Goal: Task Accomplishment & Management: Manage account settings

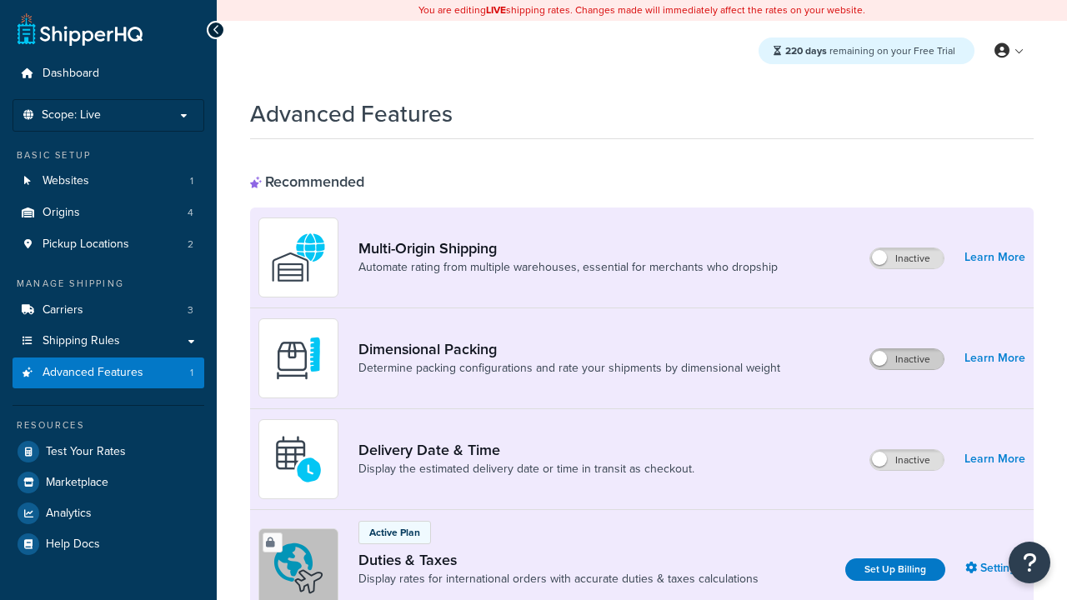
click at [907, 359] on label "Inactive" at bounding box center [906, 359] width 73 height 20
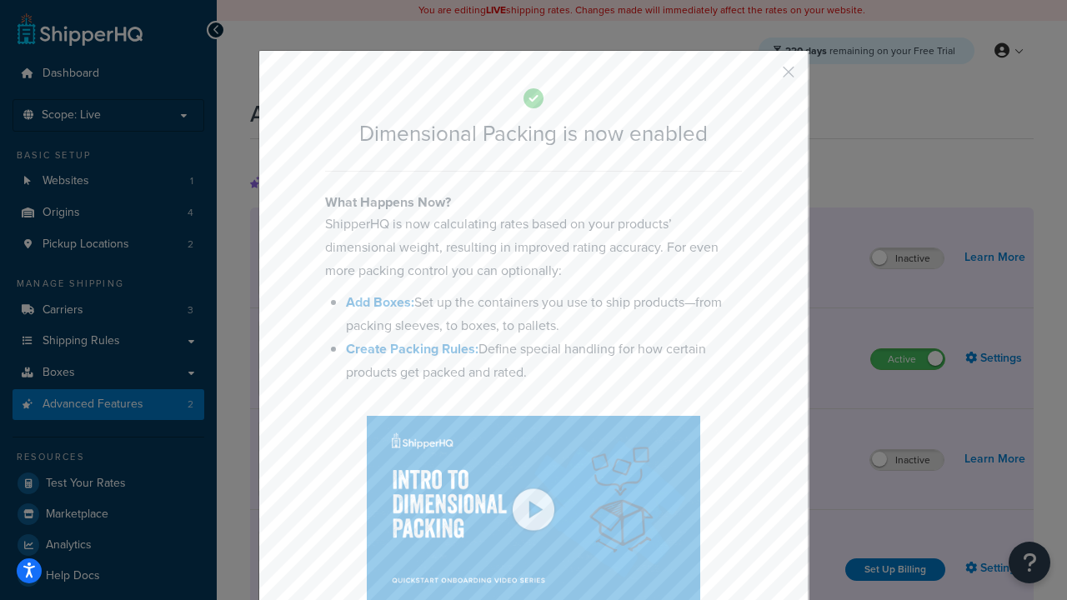
click at [764, 76] on button "button" at bounding box center [764, 78] width 4 height 4
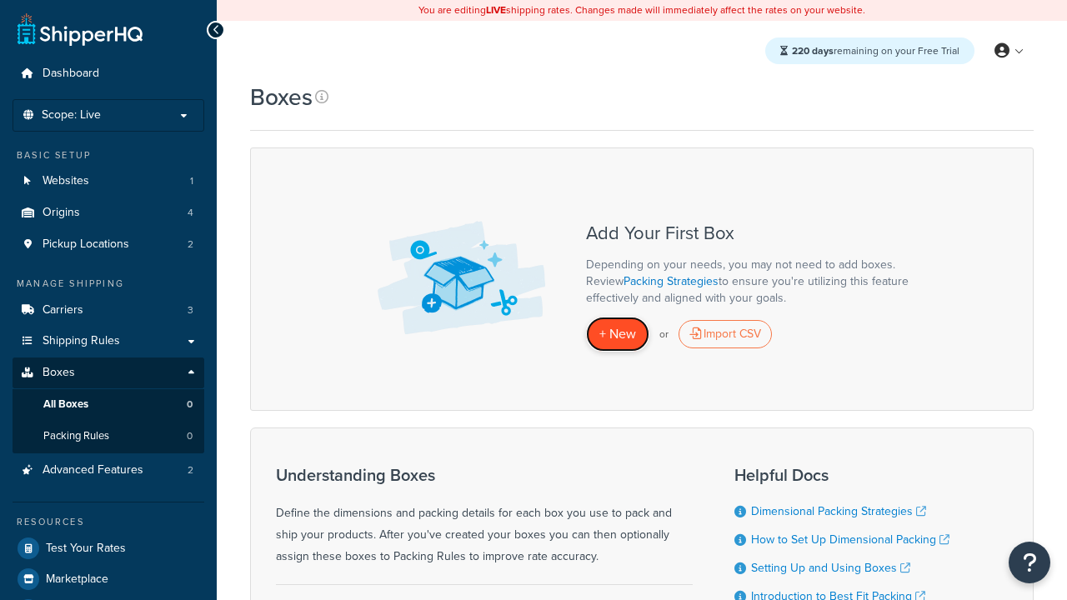
click at [618, 334] on span "+ New" at bounding box center [617, 333] width 37 height 19
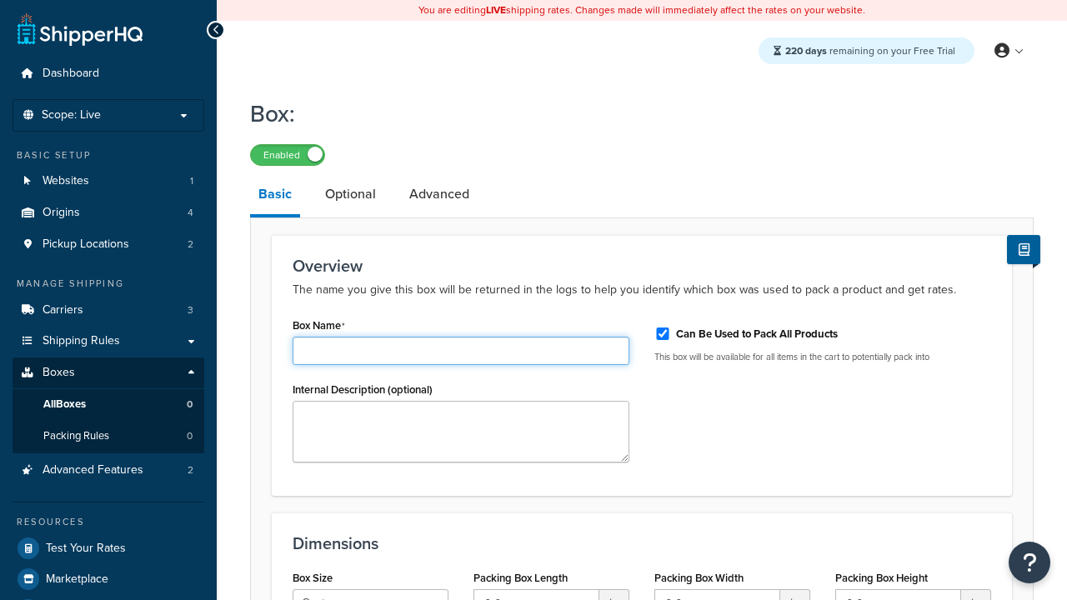
type input "Box1"
select select "usps_small"
type input "8.5"
type input "5"
type input "1.5"
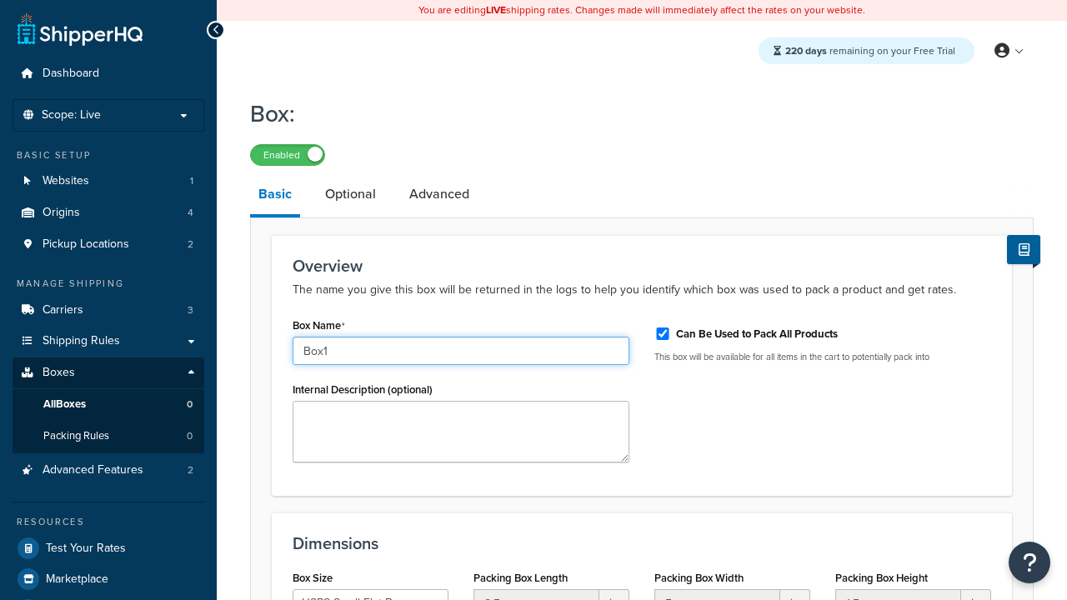
type input "Box1"
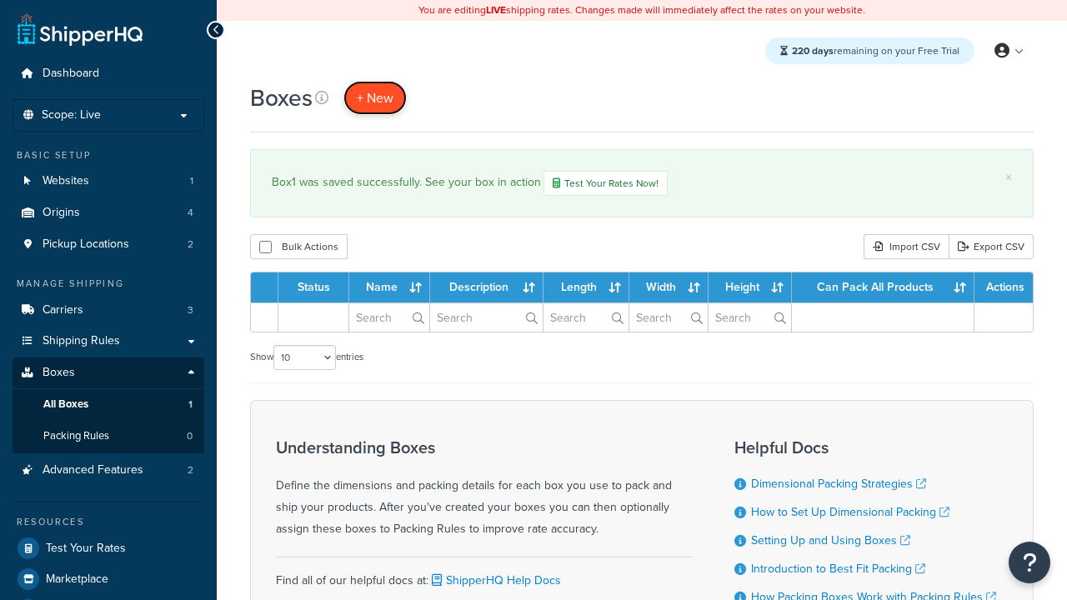
click at [375, 98] on span "+ New" at bounding box center [375, 97] width 37 height 19
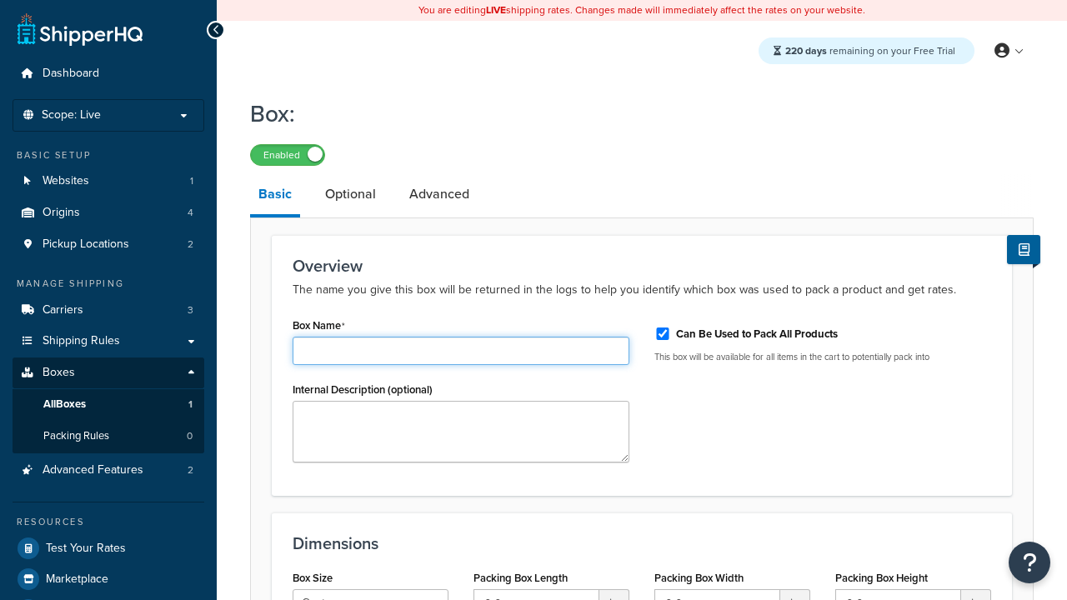
type input "Box2"
select select "usps_small"
type input "8.5"
type input "5"
type input "1.5"
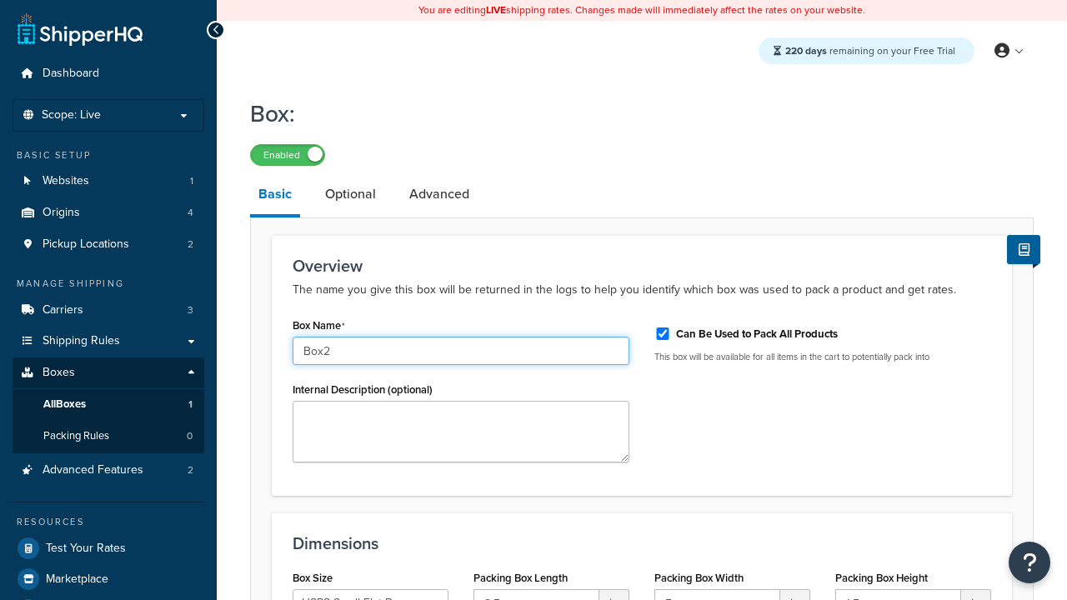
type input "Box2"
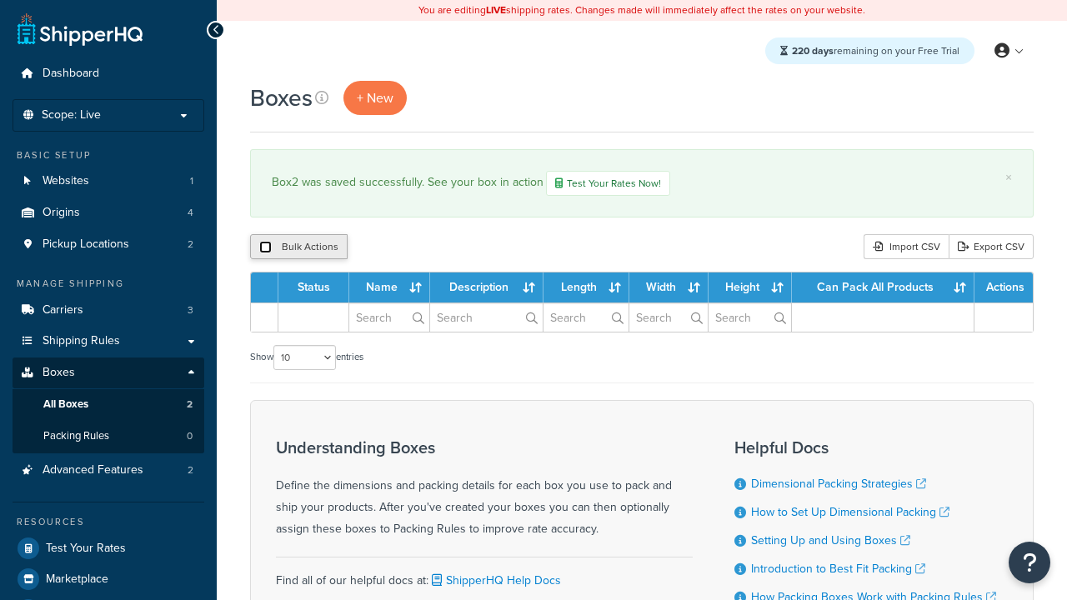
click at [265, 248] on input "checkbox" at bounding box center [265, 247] width 13 height 13
checkbox input "true"
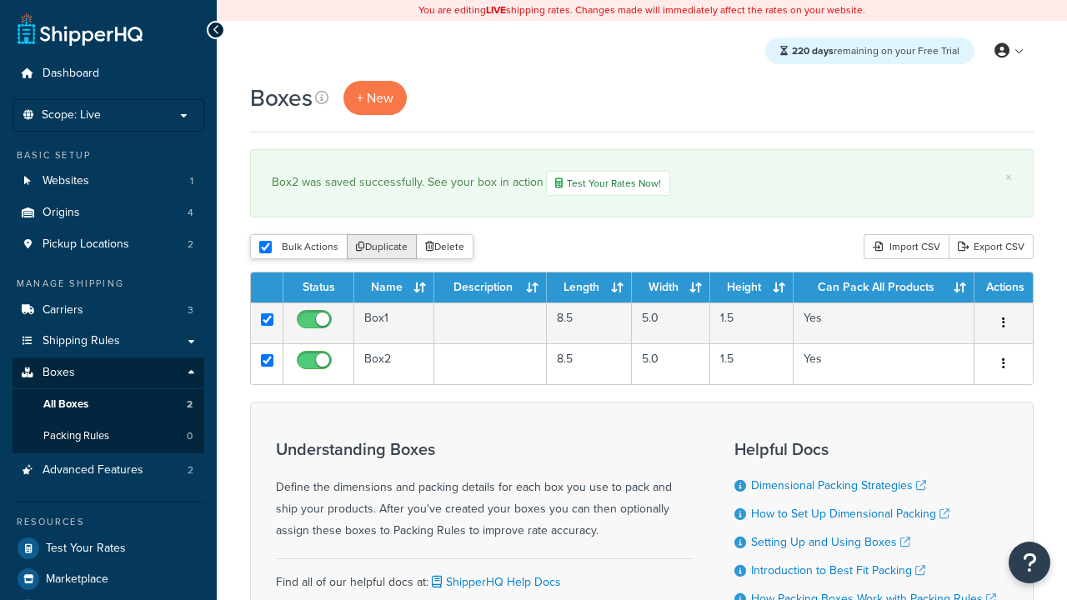
click at [383, 248] on button "Duplicate" at bounding box center [382, 246] width 70 height 25
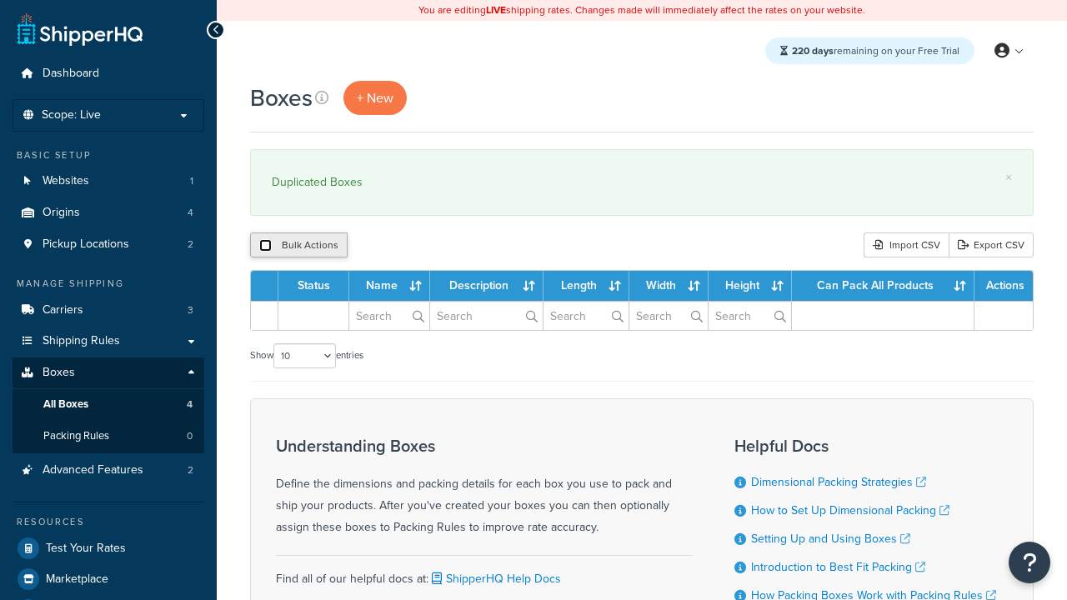
click at [265, 246] on input "checkbox" at bounding box center [265, 245] width 13 height 13
checkbox input "true"
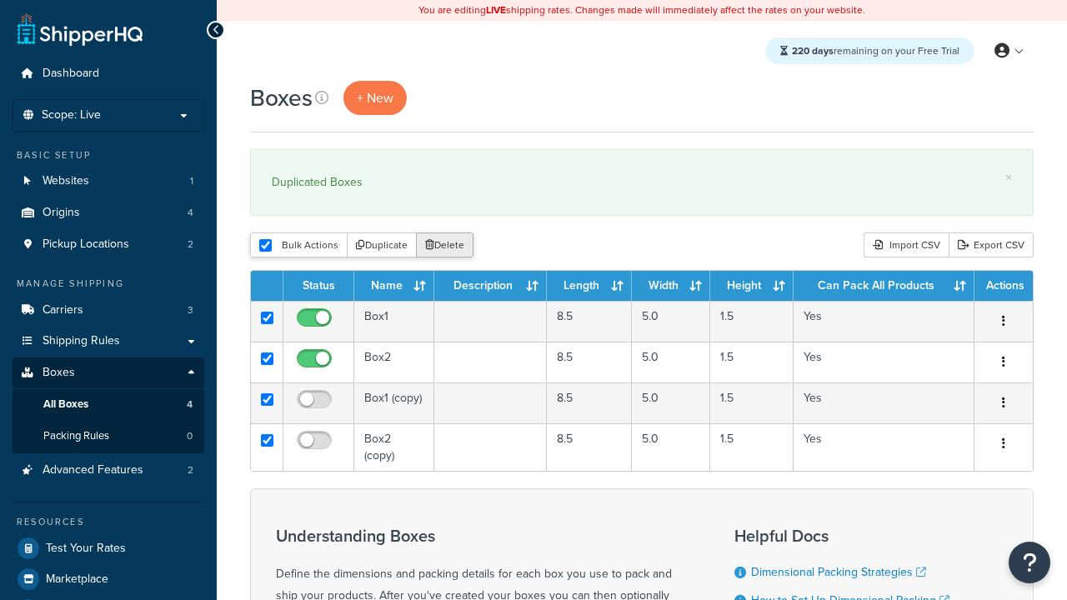
click at [449, 246] on button "Delete" at bounding box center [445, 245] width 58 height 25
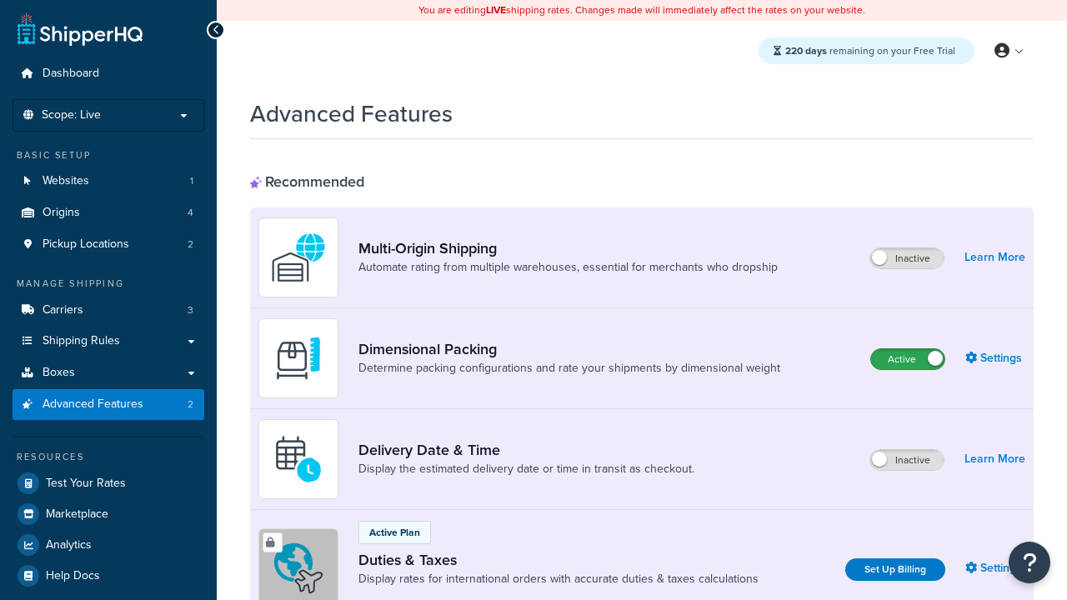
click at [908, 359] on label "Active" at bounding box center [907, 359] width 73 height 20
